Goal: Task Accomplishment & Management: Complete application form

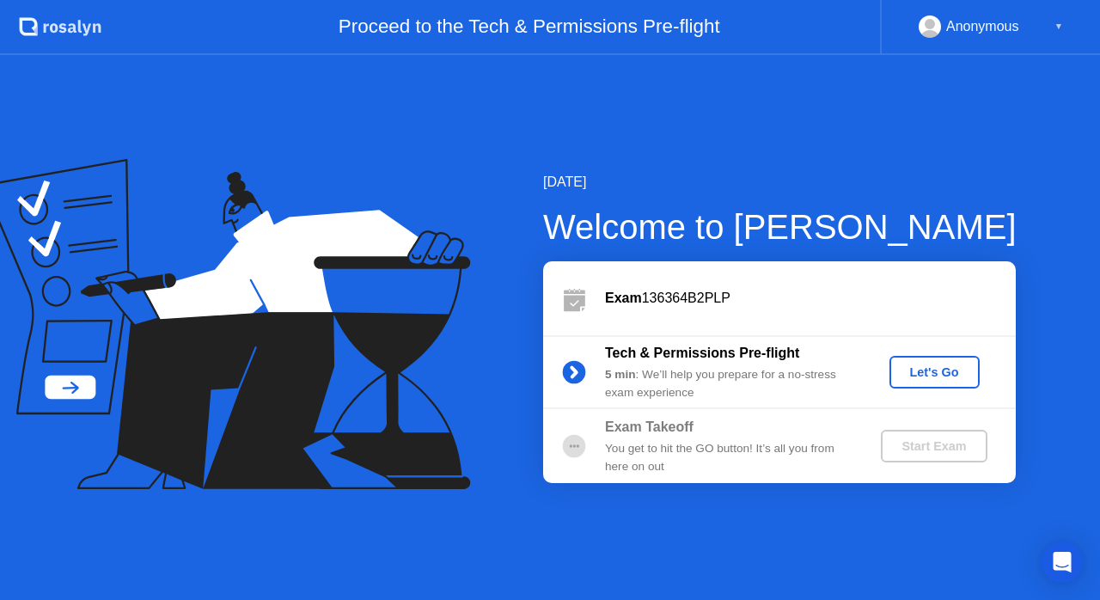
click at [934, 365] on div "Let's Go" at bounding box center [935, 372] width 77 height 14
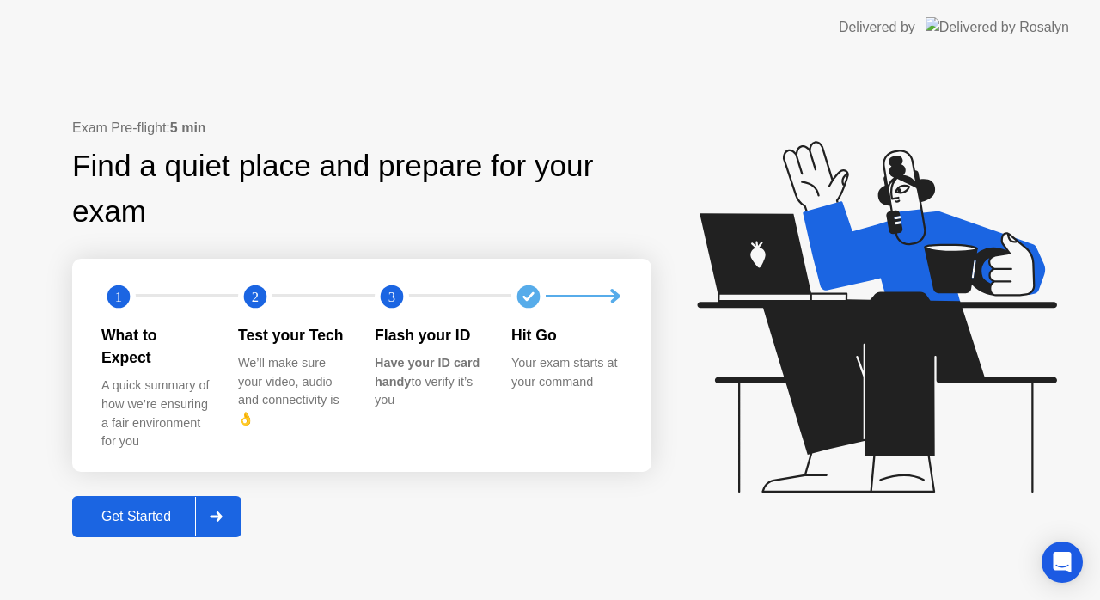
click at [169, 338] on div "What to Expect" at bounding box center [155, 347] width 109 height 46
click at [110, 303] on circle at bounding box center [118, 296] width 23 height 23
click at [218, 512] on icon at bounding box center [216, 517] width 13 height 10
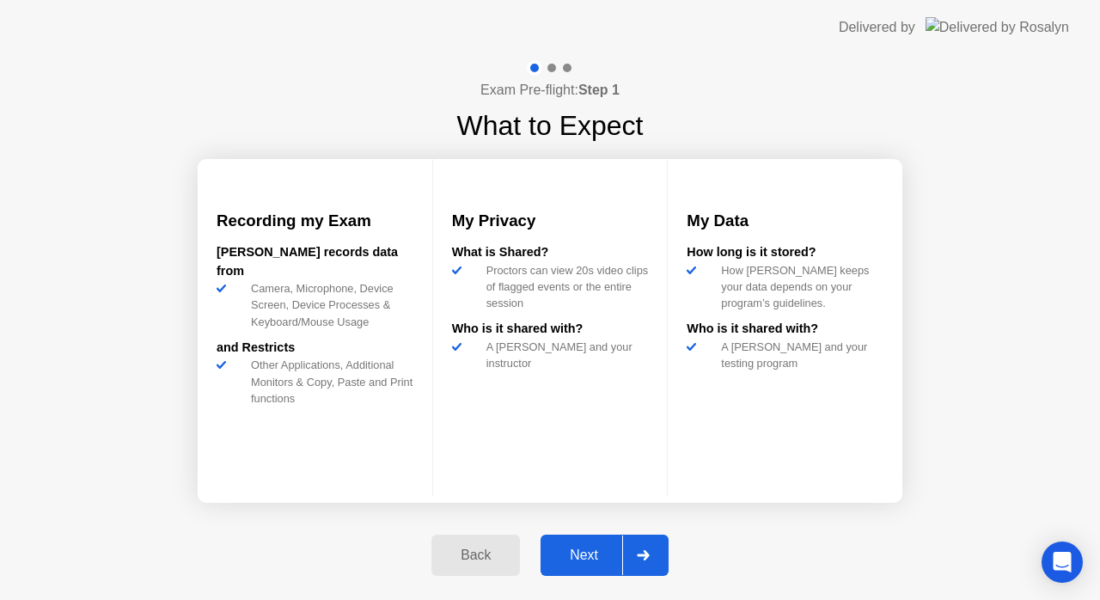
click at [638, 554] on icon at bounding box center [643, 555] width 13 height 10
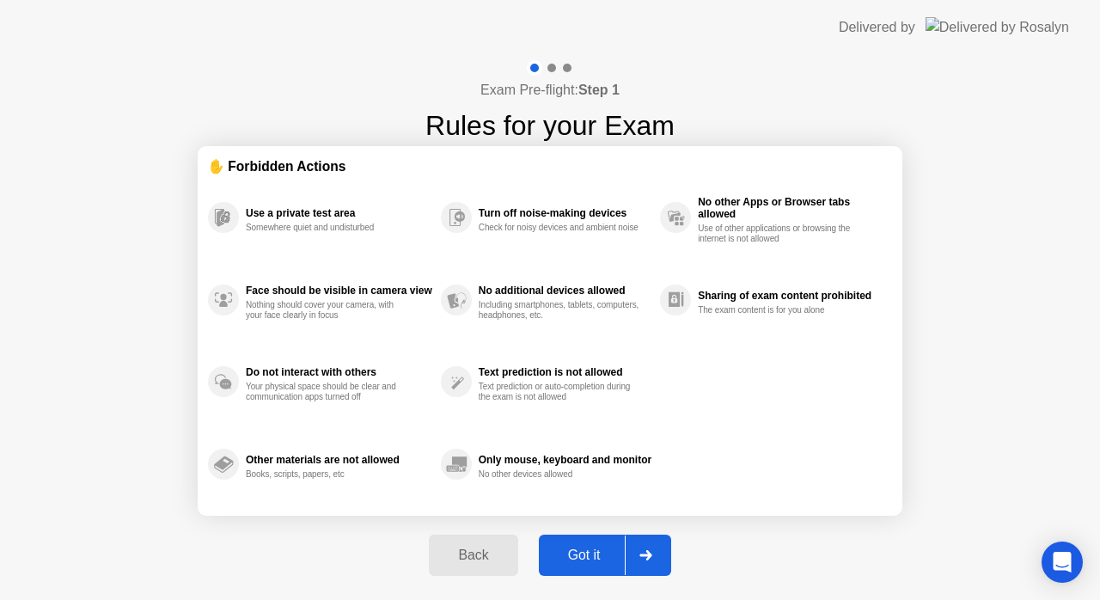
click at [653, 548] on div at bounding box center [645, 556] width 41 height 40
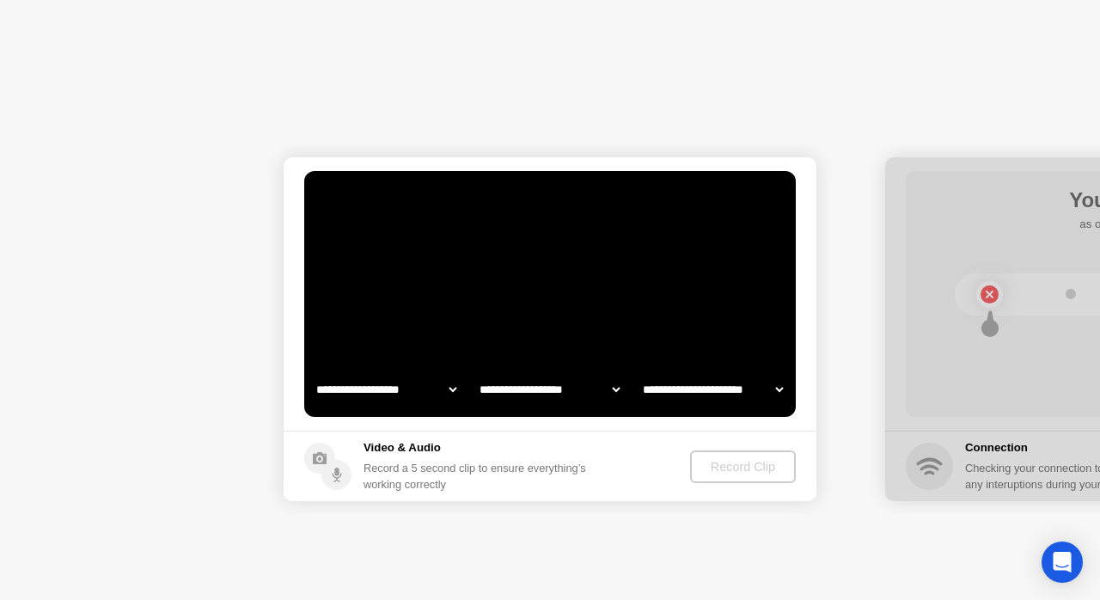
select select "**********"
select select "*******"
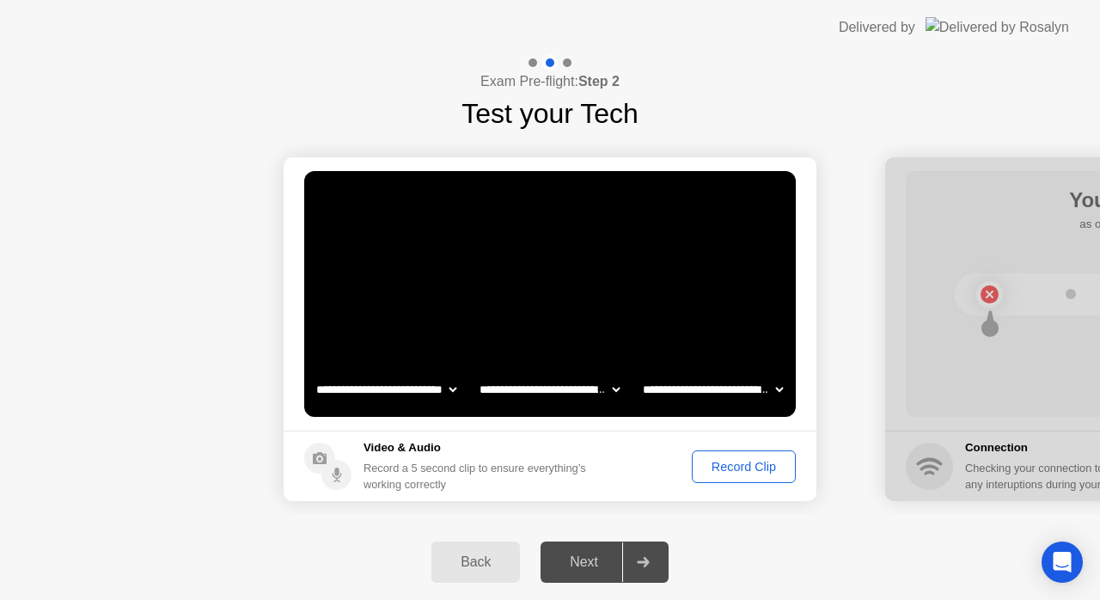
click at [735, 470] on div "Record Clip" at bounding box center [744, 467] width 92 height 14
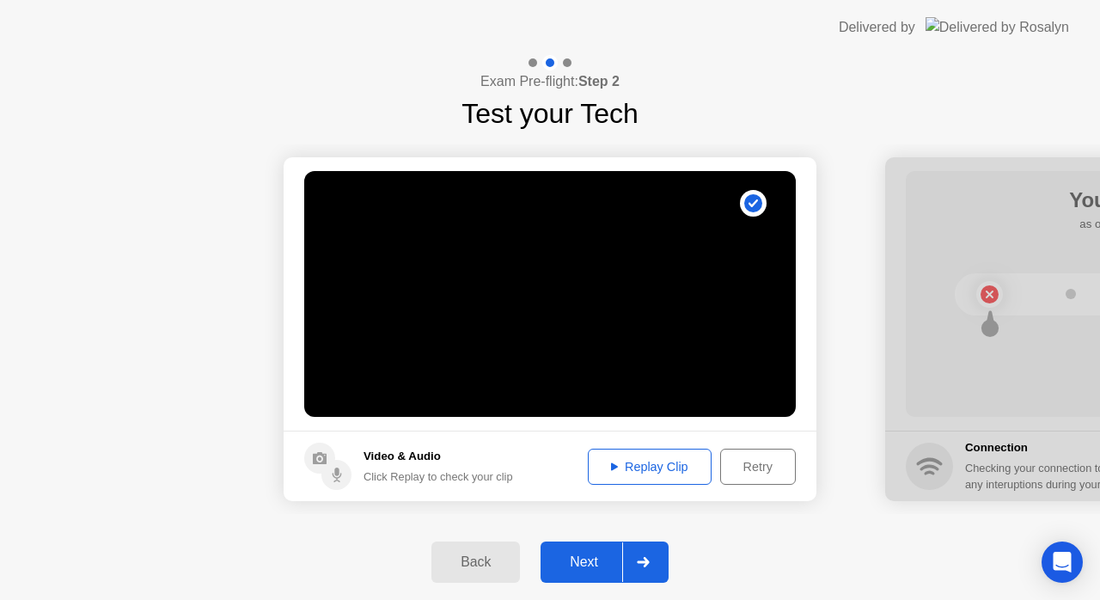
click at [664, 463] on div "Replay Clip" at bounding box center [650, 467] width 112 height 14
click at [650, 561] on icon at bounding box center [643, 562] width 13 height 10
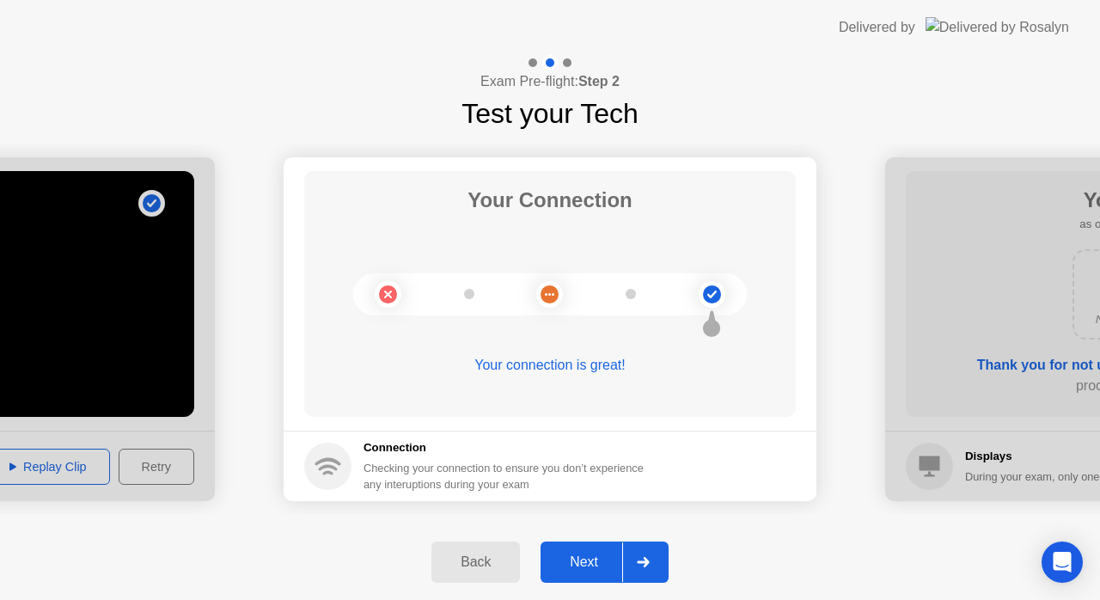
click at [650, 561] on icon at bounding box center [643, 562] width 13 height 10
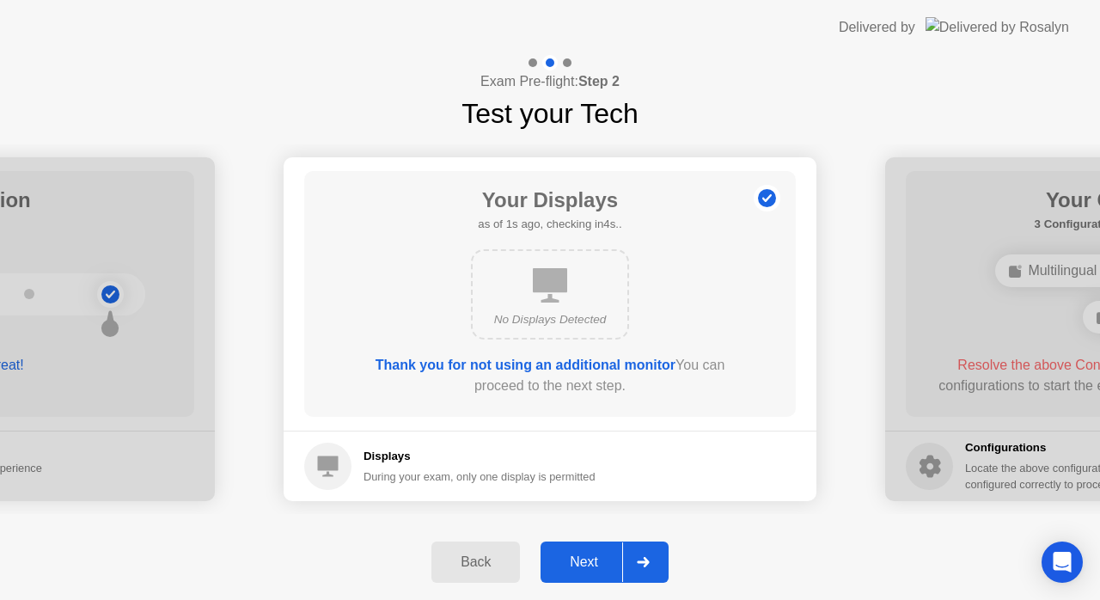
click at [650, 561] on icon at bounding box center [643, 562] width 13 height 10
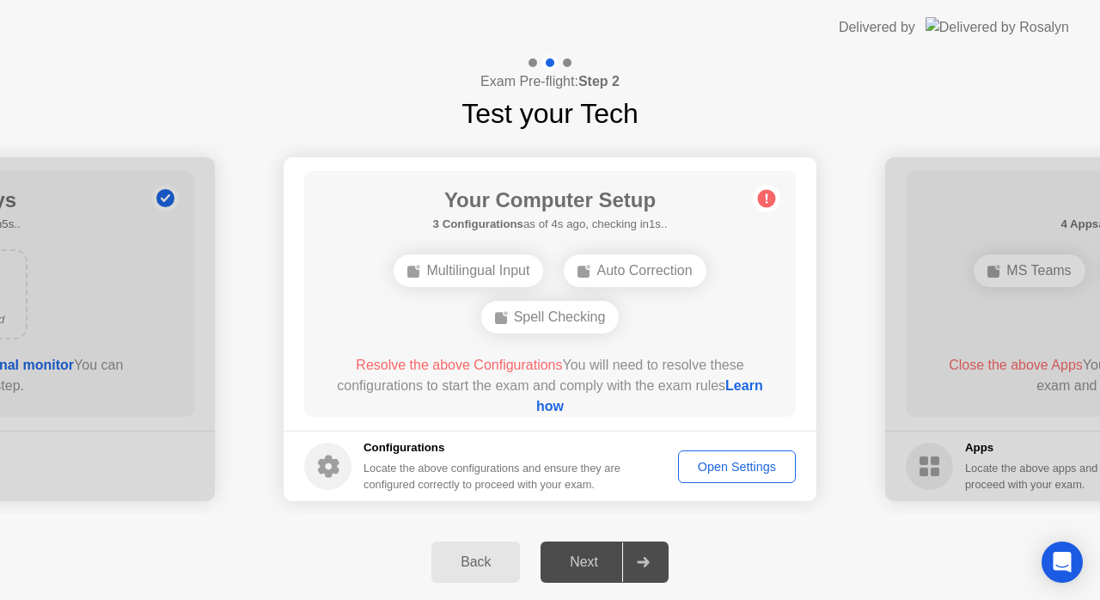
click at [753, 473] on div "Open Settings" at bounding box center [737, 467] width 106 height 14
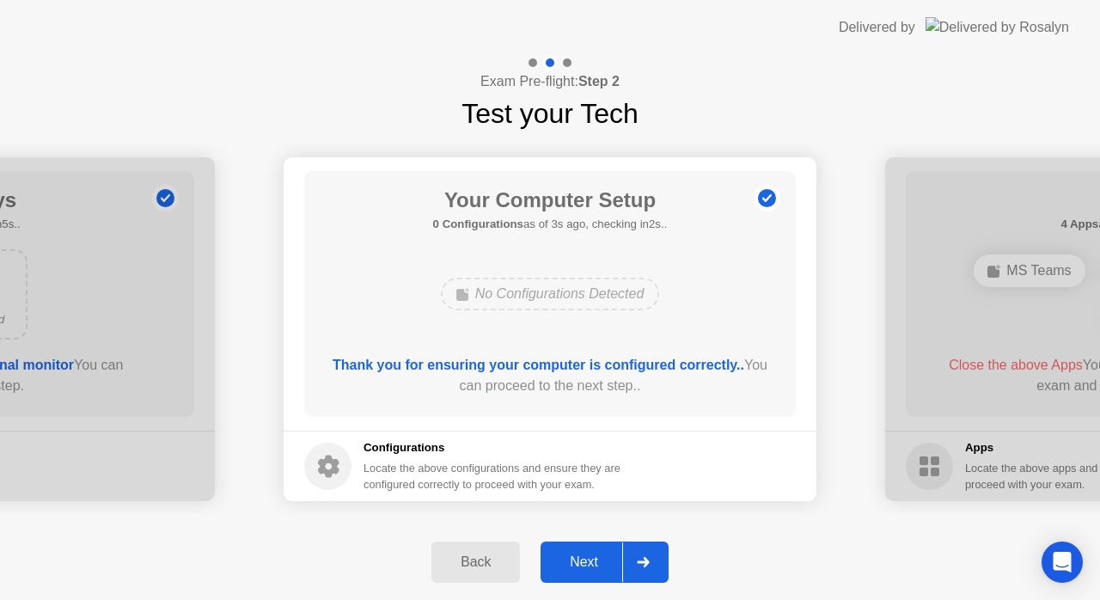
click at [624, 578] on div at bounding box center [642, 562] width 41 height 40
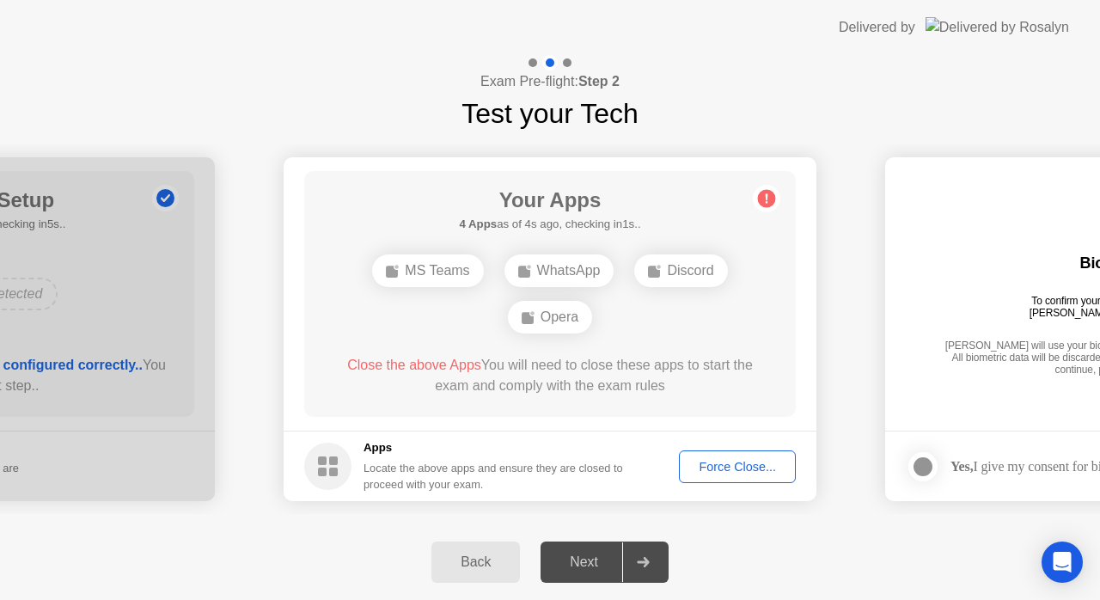
click at [758, 469] on div "Force Close..." at bounding box center [737, 467] width 105 height 14
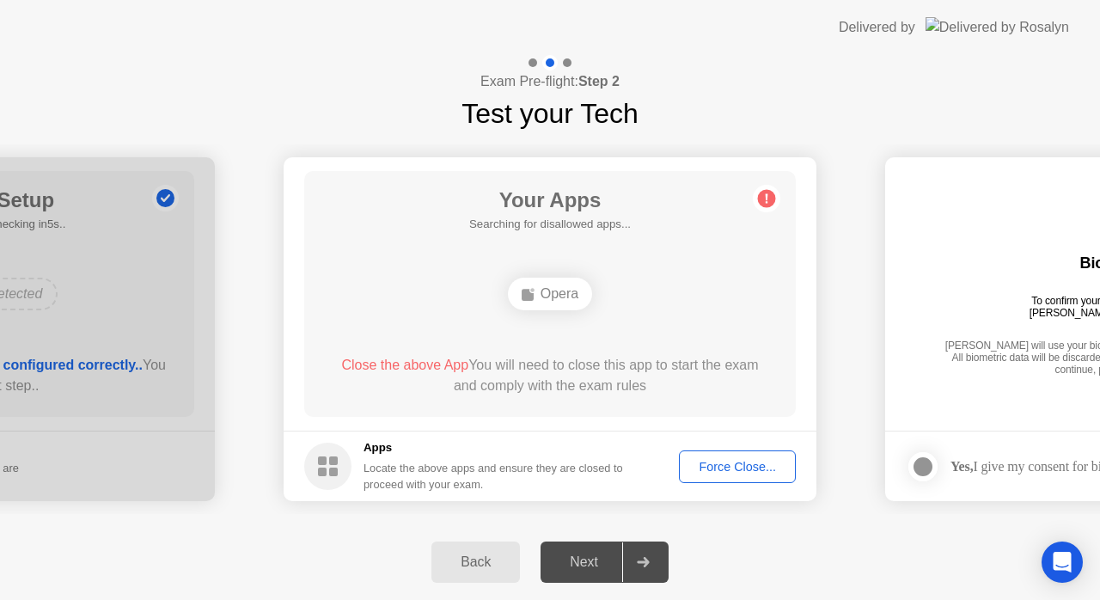
click at [723, 466] on div "Force Close..." at bounding box center [737, 467] width 105 height 14
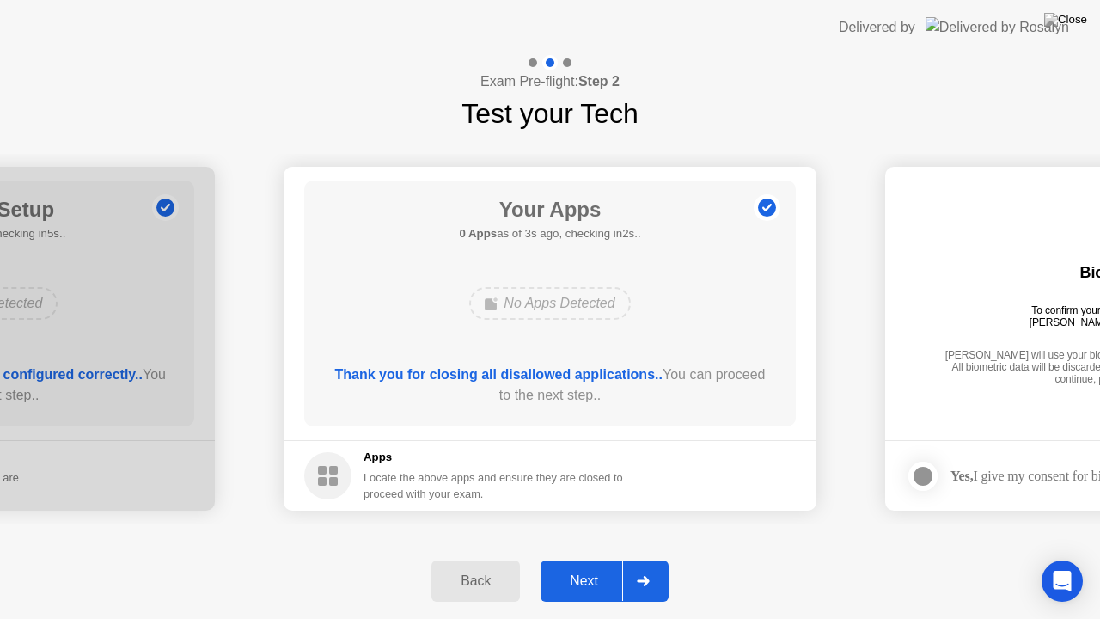
click at [636, 597] on div at bounding box center [642, 581] width 41 height 40
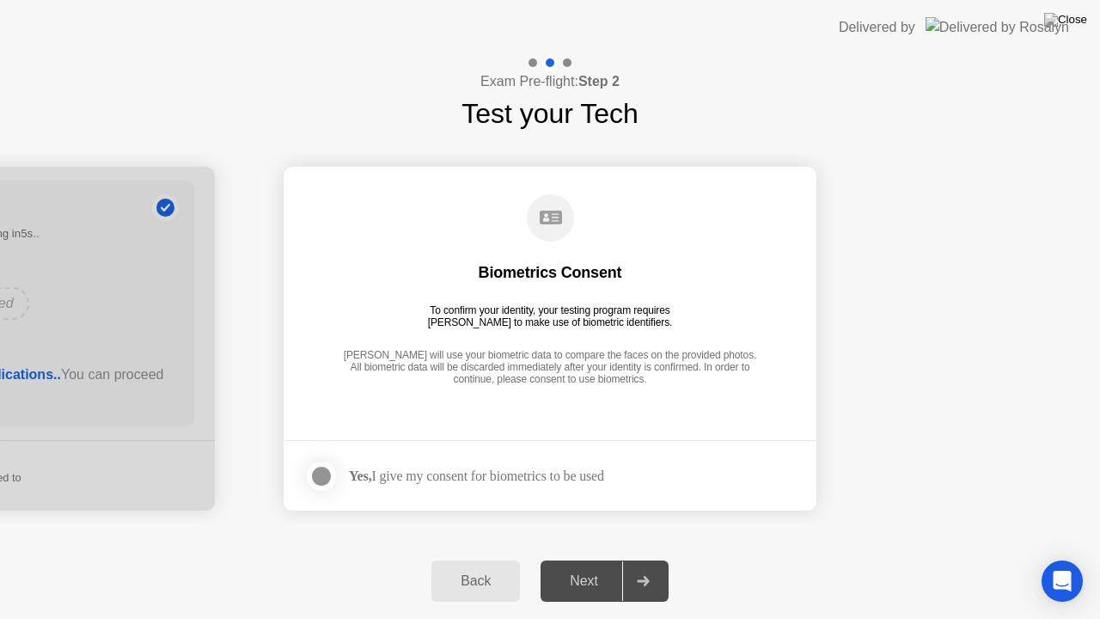
click at [402, 480] on div "Yes, I give my consent for biometrics to be used" at bounding box center [476, 476] width 255 height 16
click at [323, 475] on div at bounding box center [321, 476] width 21 height 21
click at [648, 579] on icon at bounding box center [643, 581] width 12 height 10
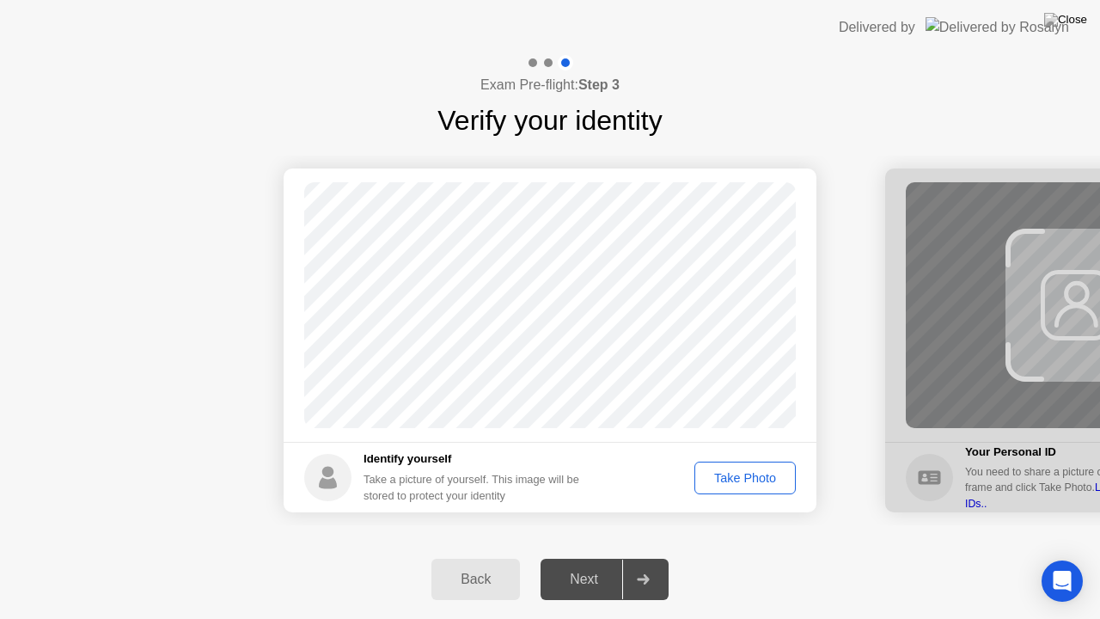
click at [756, 485] on div "Take Photo" at bounding box center [745, 478] width 89 height 14
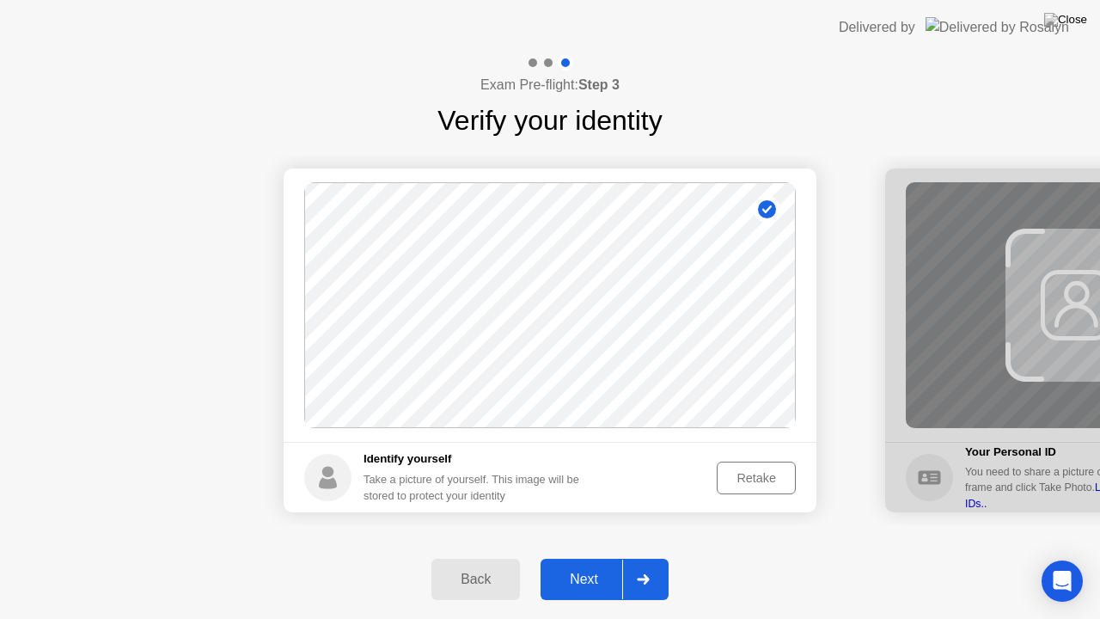
click at [756, 485] on div "Retake" at bounding box center [756, 478] width 67 height 14
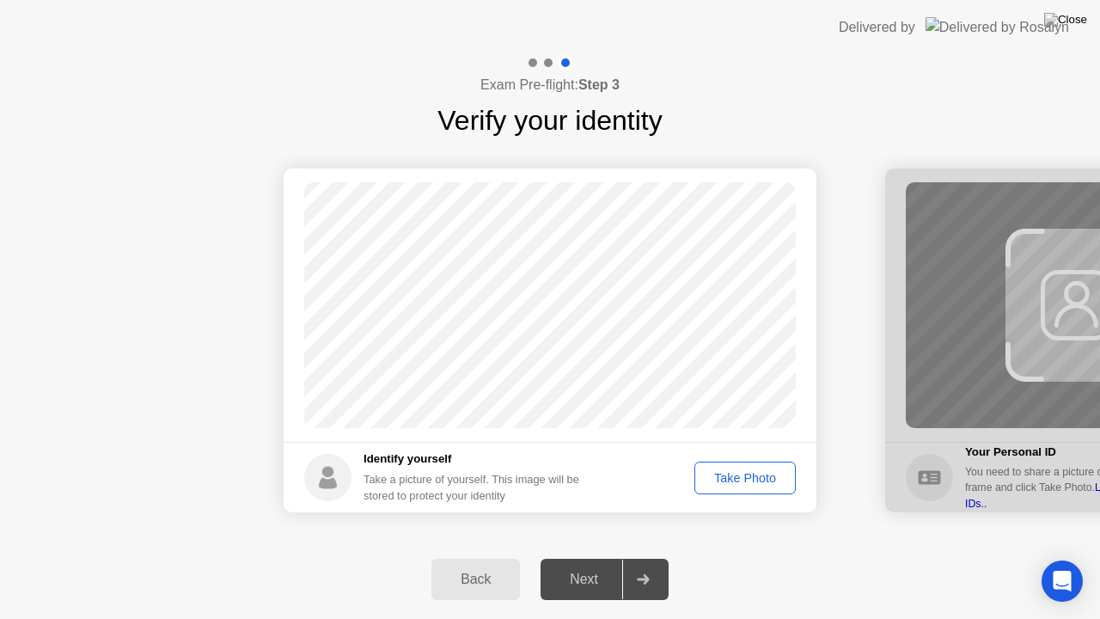
click at [756, 485] on div "Take Photo" at bounding box center [745, 478] width 89 height 14
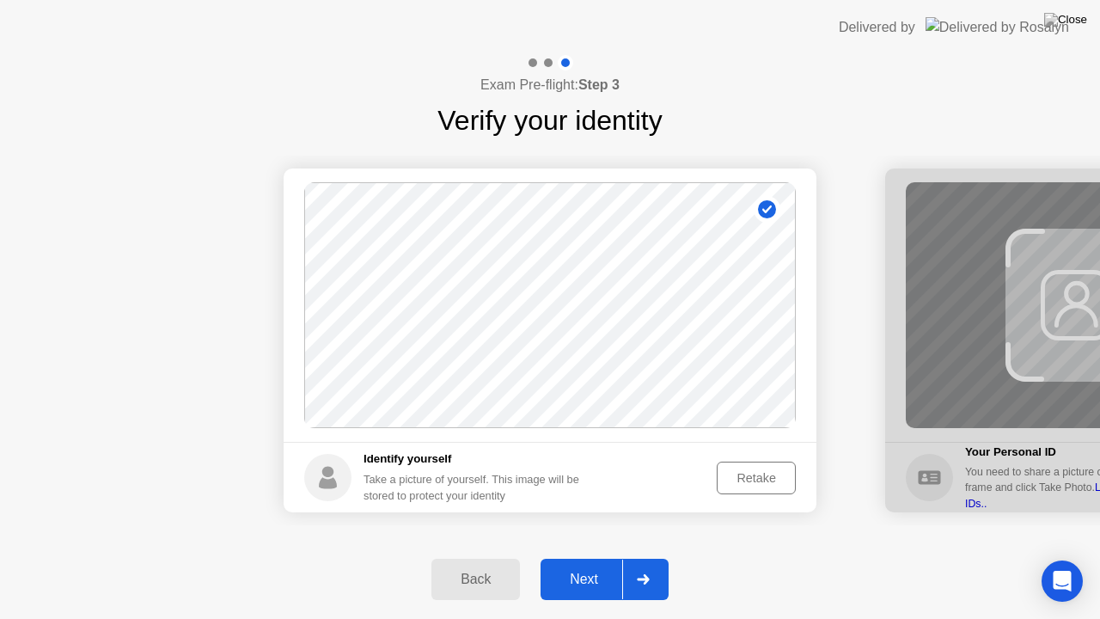
click at [643, 582] on icon at bounding box center [643, 579] width 13 height 10
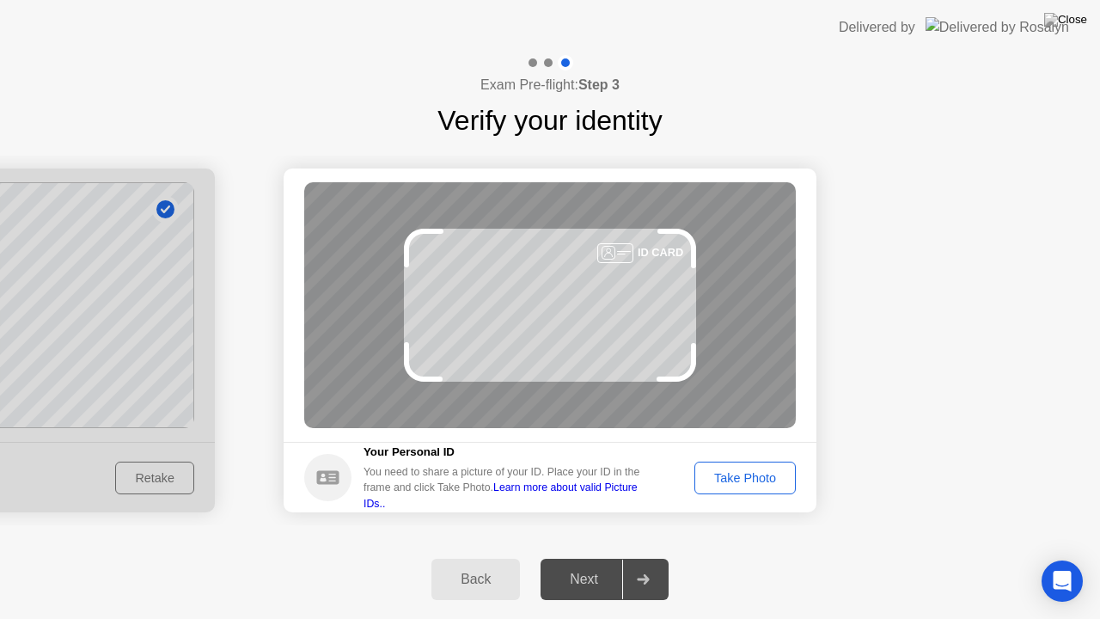
click at [729, 483] on div "Take Photo" at bounding box center [745, 478] width 89 height 14
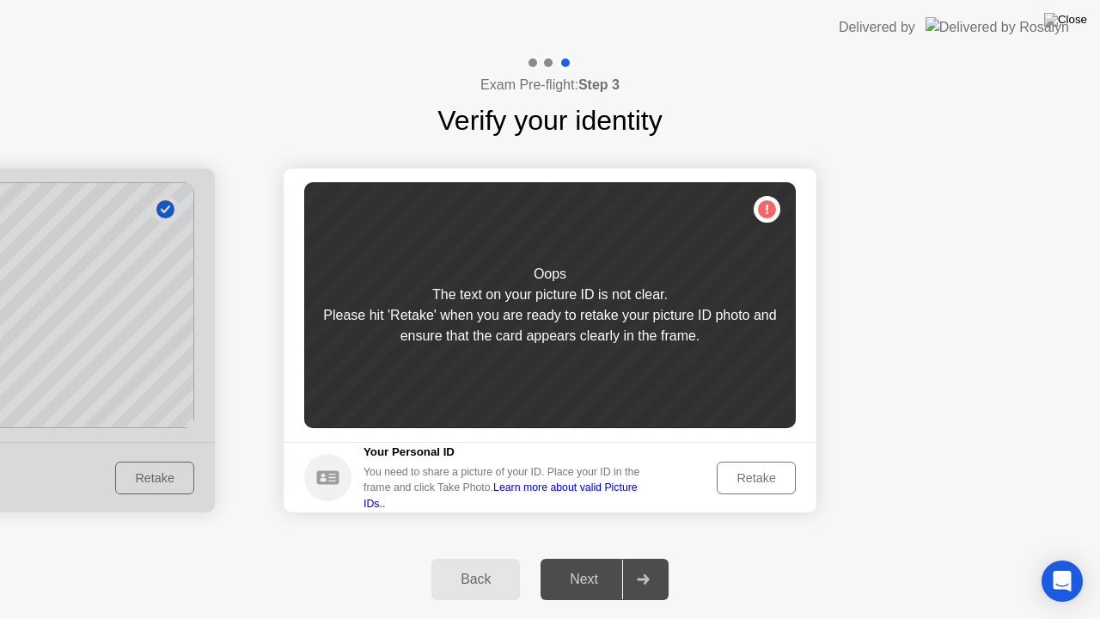
click at [758, 465] on button "Retake" at bounding box center [756, 478] width 79 height 33
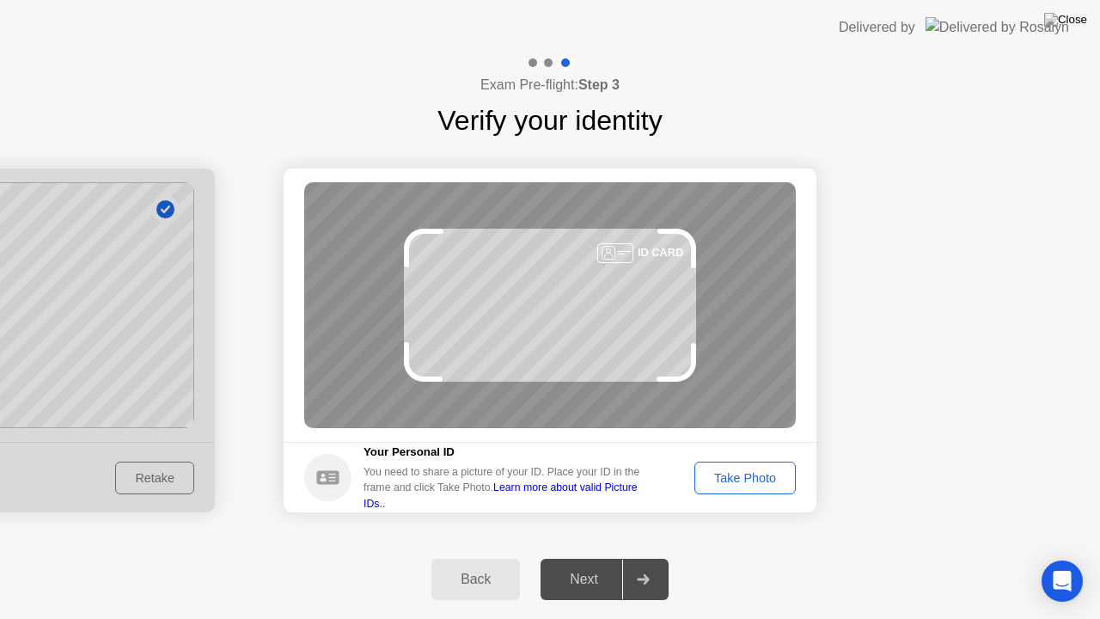
click at [751, 475] on div "Take Photo" at bounding box center [745, 478] width 89 height 14
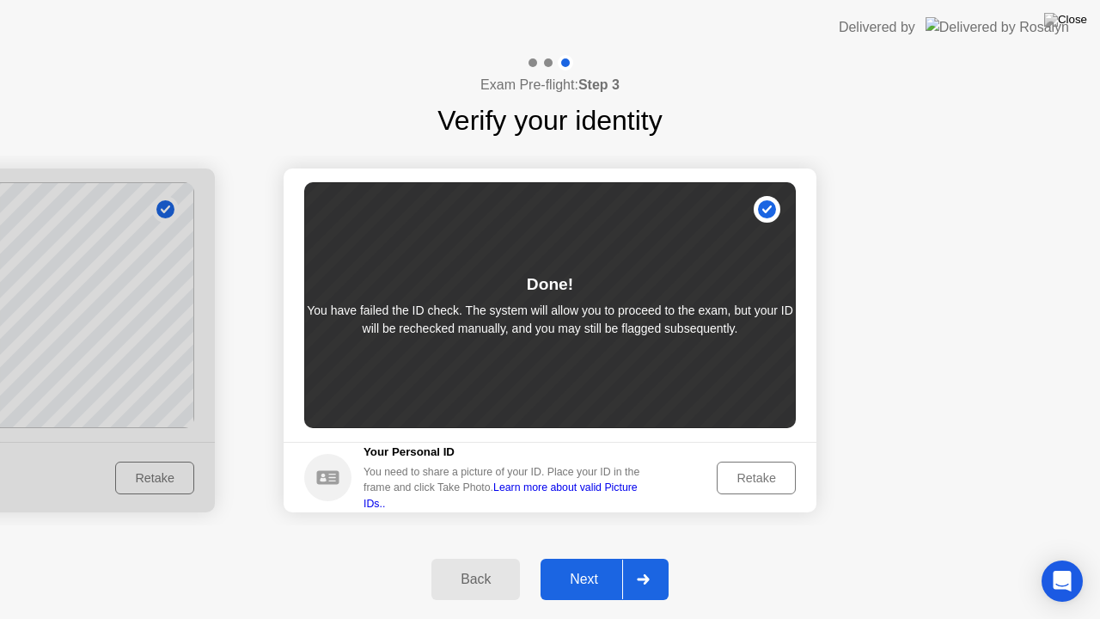
click at [604, 591] on button "Next" at bounding box center [605, 579] width 128 height 41
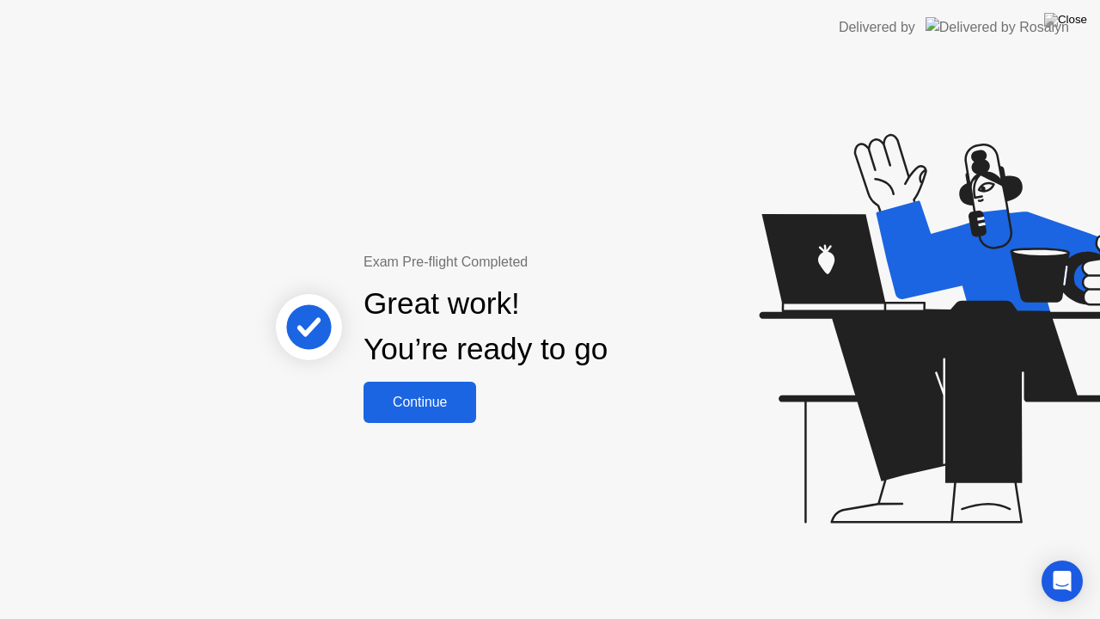
click at [449, 387] on button "Continue" at bounding box center [420, 402] width 113 height 41
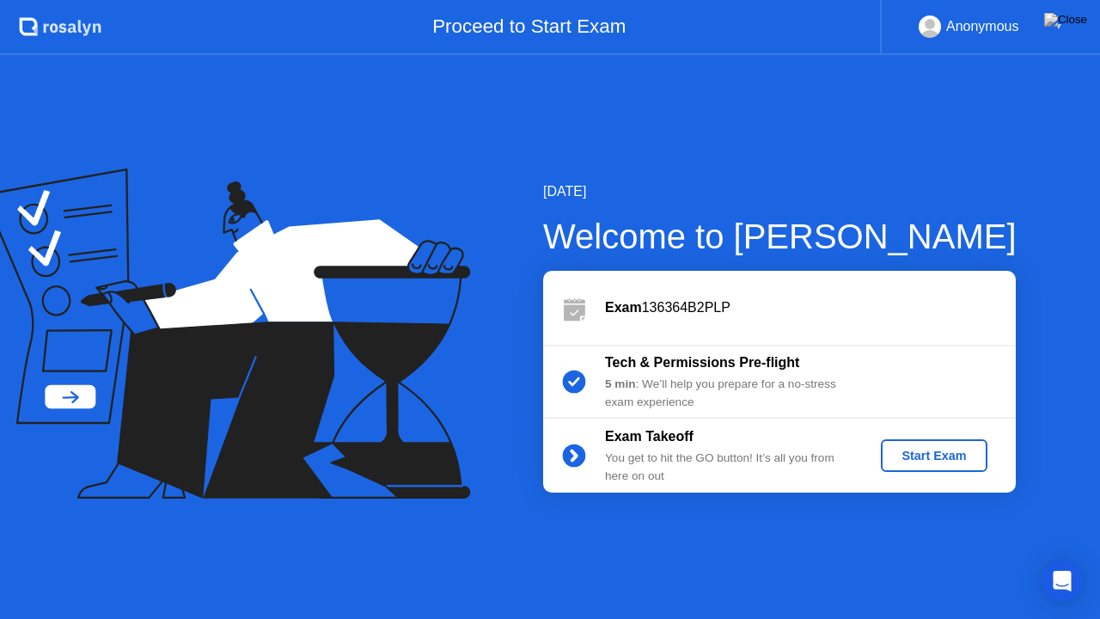
click at [945, 457] on div "Start Exam" at bounding box center [934, 456] width 92 height 14
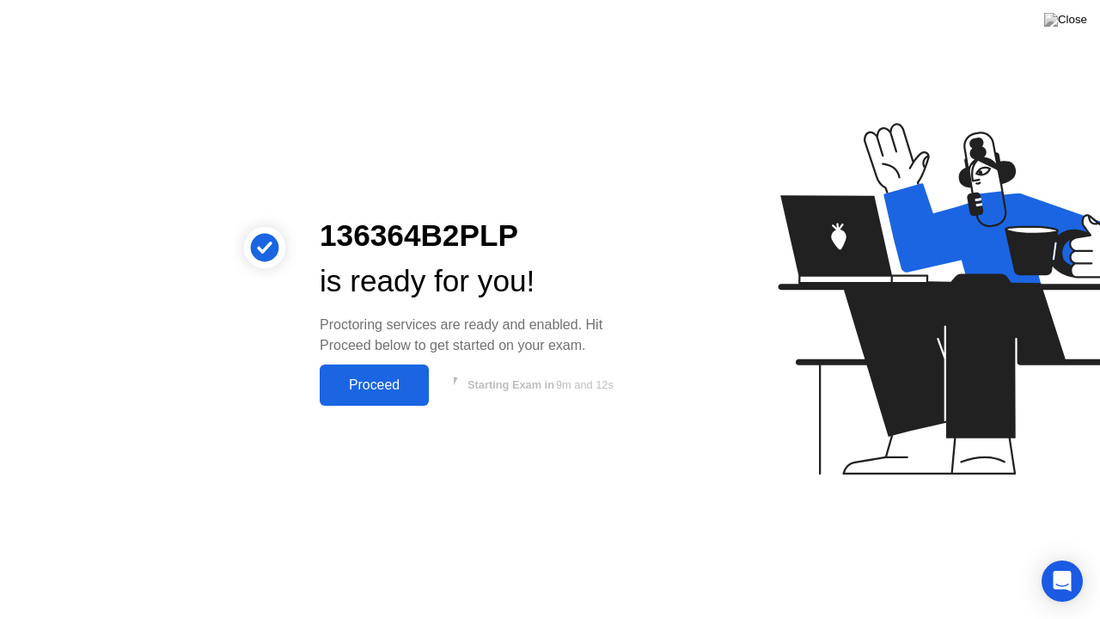
click at [369, 395] on button "Proceed" at bounding box center [374, 385] width 109 height 41
